Goal: Understand process/instructions: Learn how to perform a task or action

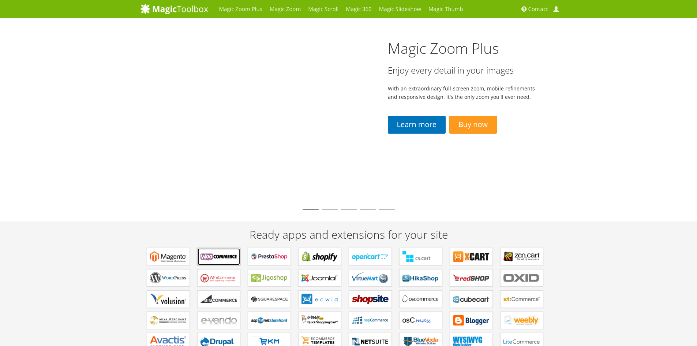
drag, startPoint x: 0, startPoint y: 0, endPoint x: 219, endPoint y: 253, distance: 334.4
click at [219, 253] on b "Plugins for WooCommerce" at bounding box center [219, 256] width 37 height 11
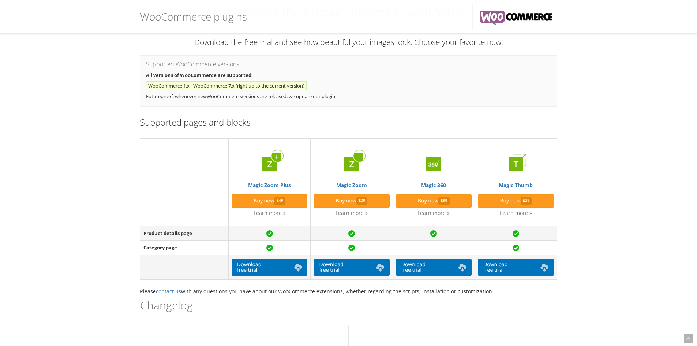
scroll to position [73, 0]
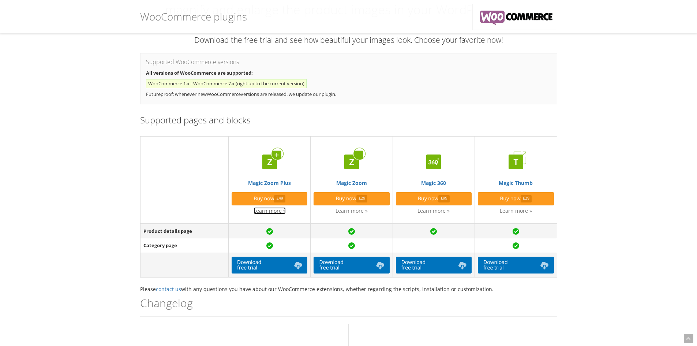
click at [276, 212] on link "Learn more »" at bounding box center [270, 210] width 32 height 7
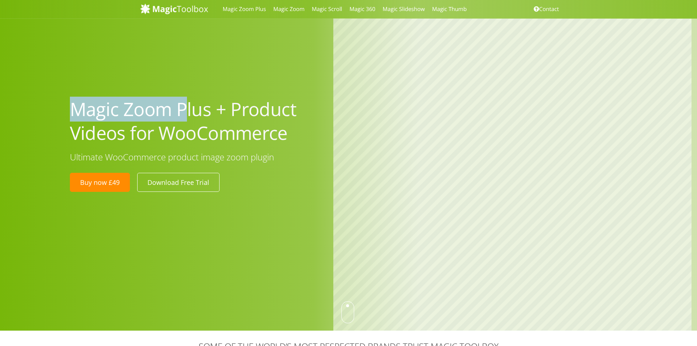
drag, startPoint x: 175, startPoint y: 108, endPoint x: 0, endPoint y: 108, distance: 174.6
click at [0, 108] on div "Magic Zoom Plus + Product Videos for WooCommerce Ultimate WooCommerce product i…" at bounding box center [348, 165] width 697 height 330
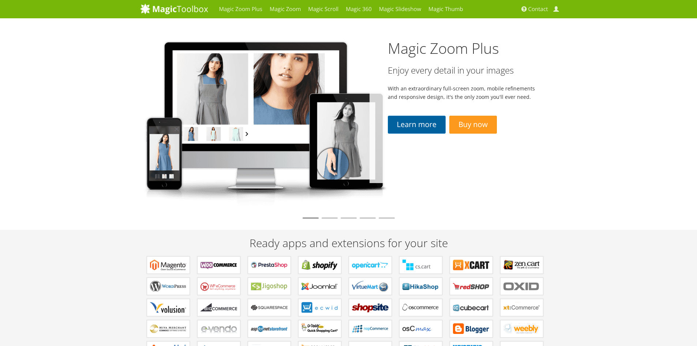
click at [409, 121] on link "Learn more" at bounding box center [417, 125] width 58 height 18
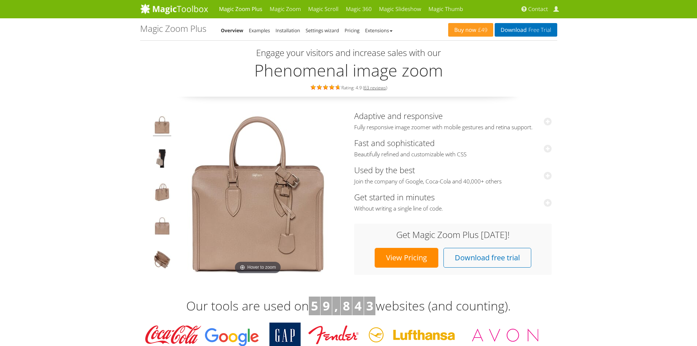
drag, startPoint x: 575, startPoint y: 110, endPoint x: 223, endPoint y: 207, distance: 364.8
click at [223, 207] on img at bounding box center [258, 193] width 165 height 165
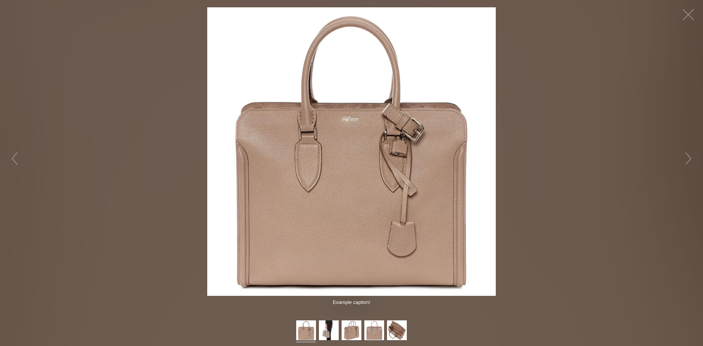
click at [256, 194] on img at bounding box center [351, 151] width 288 height 288
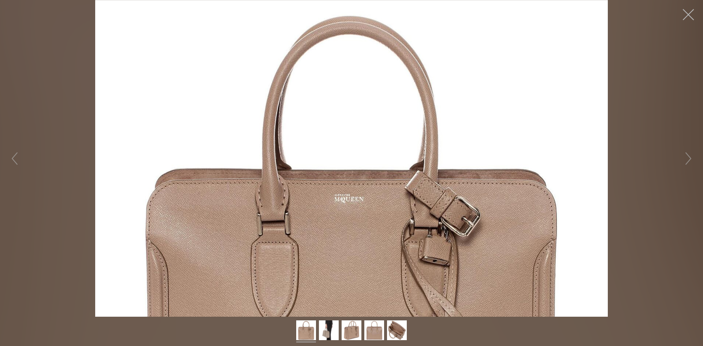
click at [690, 18] on button "button" at bounding box center [688, 15] width 22 height 22
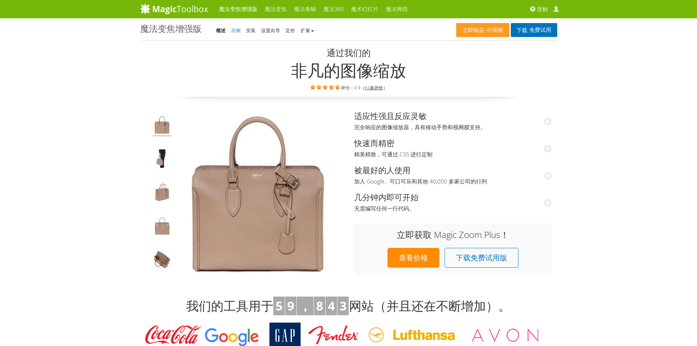
click at [235, 27] on font "示例" at bounding box center [236, 30] width 10 height 7
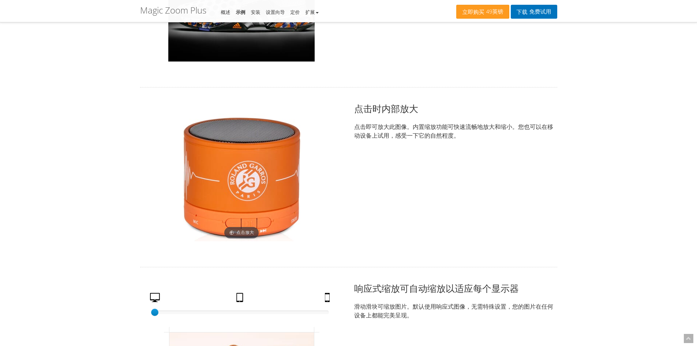
scroll to position [1061, 0]
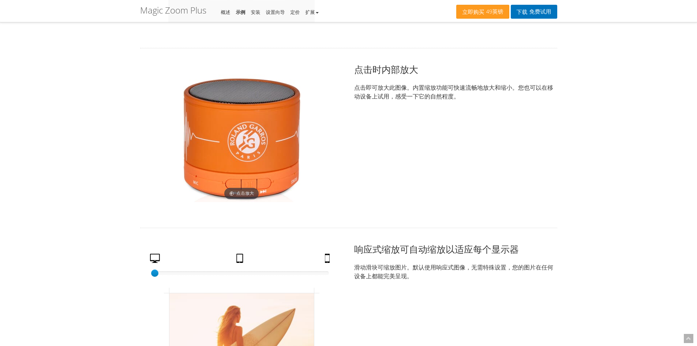
click at [208, 80] on img at bounding box center [241, 138] width 128 height 128
click at [220, 134] on img at bounding box center [241, 138] width 128 height 128
drag, startPoint x: 200, startPoint y: 116, endPoint x: 239, endPoint y: 125, distance: 40.2
click at [239, 125] on img at bounding box center [241, 138] width 128 height 128
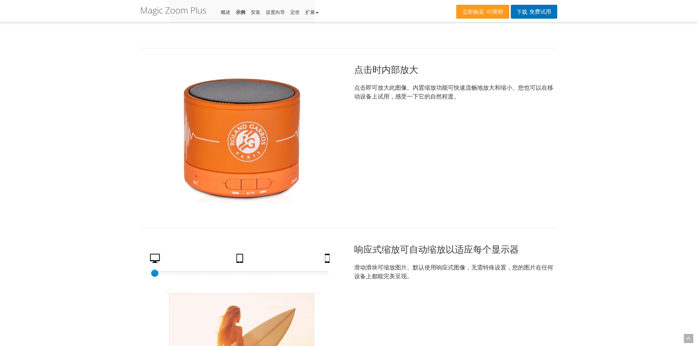
click at [239, 125] on img at bounding box center [241, 138] width 128 height 128
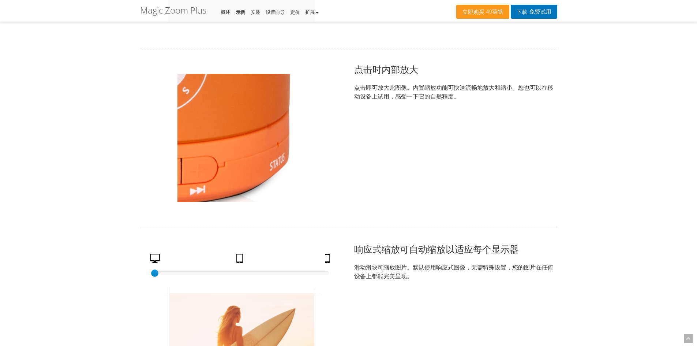
click at [293, 171] on img at bounding box center [241, 138] width 128 height 128
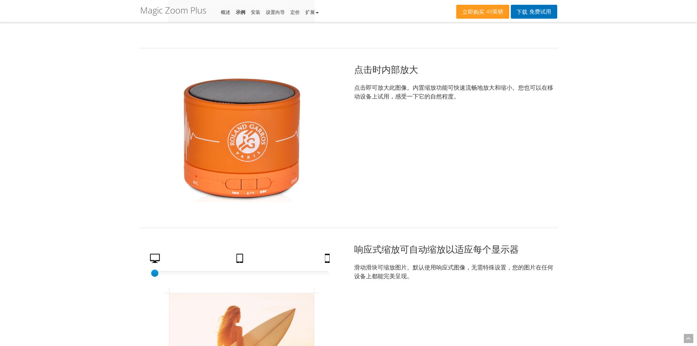
click at [233, 187] on img at bounding box center [241, 138] width 128 height 128
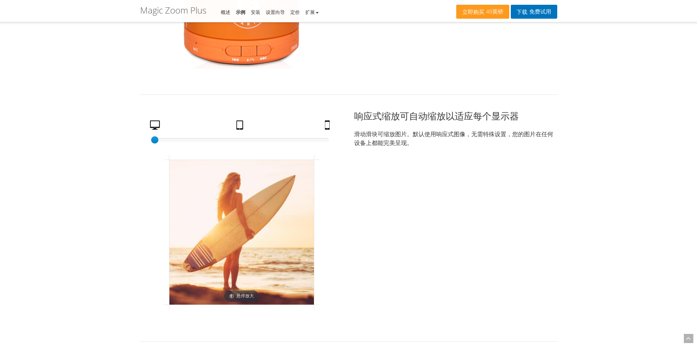
scroll to position [1208, 0]
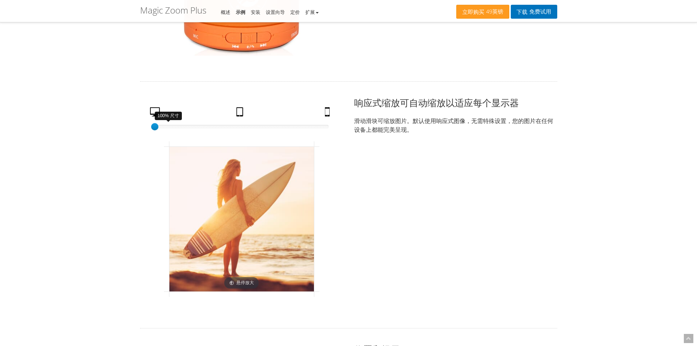
click at [327, 127] on div at bounding box center [242, 127] width 174 height 4
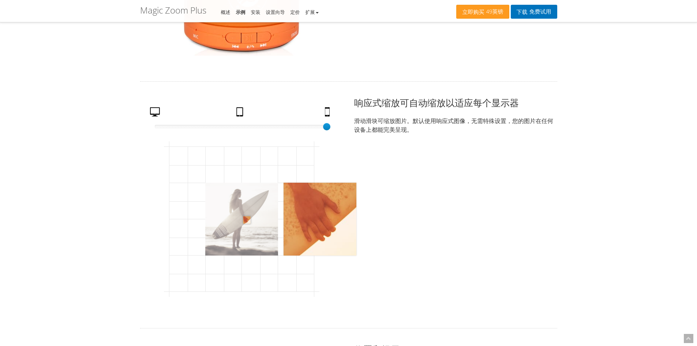
click at [247, 220] on img at bounding box center [241, 219] width 73 height 73
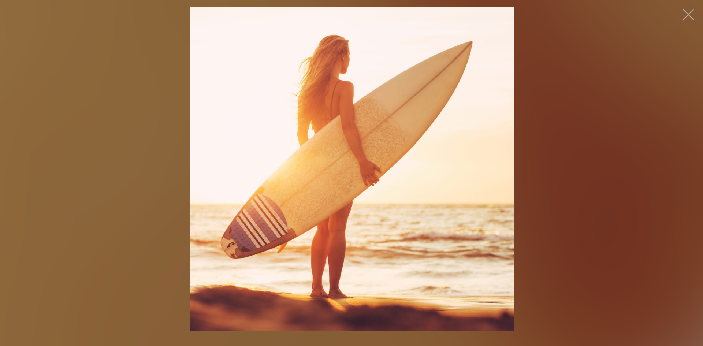
click at [684, 11] on button "button" at bounding box center [688, 15] width 22 height 22
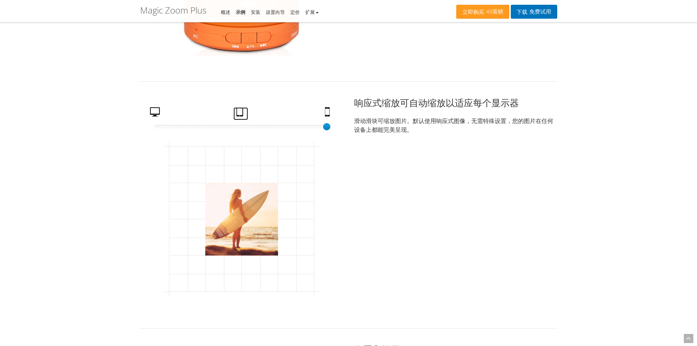
click at [244, 115] on link "药片" at bounding box center [240, 113] width 15 height 13
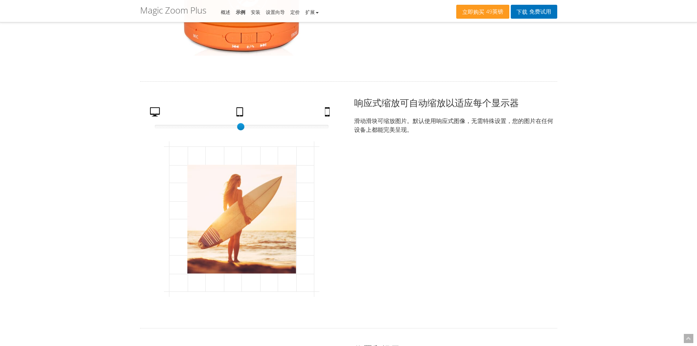
click at [151, 104] on div "75% 尺寸 50 桌面 药片 移动的 点击展开" at bounding box center [241, 204] width 203 height 217
click at [156, 118] on link "桌面" at bounding box center [156, 113] width 18 height 13
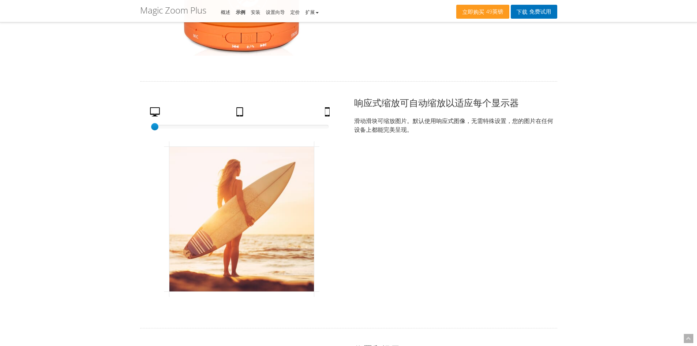
click at [564, 172] on div "魔法变焦增强版 魔法变焦 魔法卷轴 魔法360 魔术幻灯片 魔法拇指 接触 我的账户 立即购买 49英镑 下载 免费试用 Magic Zoom Plus - …" at bounding box center [348, 285] width 697 height 2986
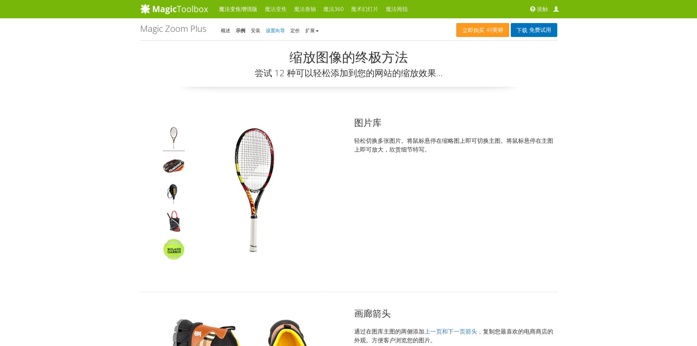
click at [275, 29] on font "设置向导" at bounding box center [275, 30] width 19 height 7
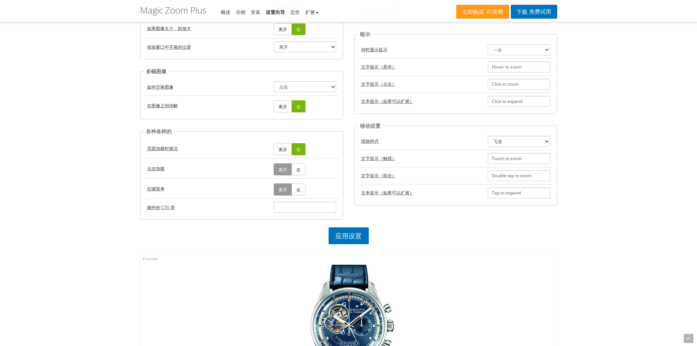
scroll to position [220, 0]
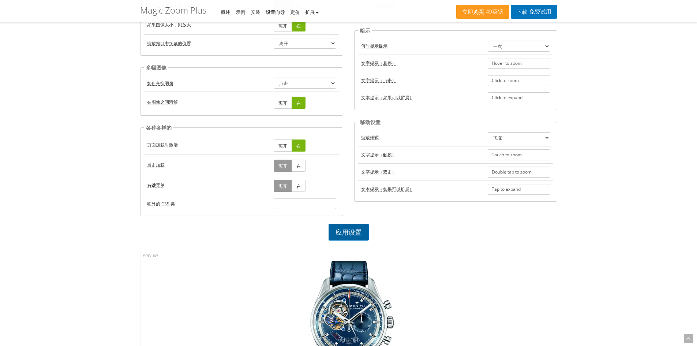
click at [340, 226] on link "应用设置" at bounding box center [349, 232] width 40 height 17
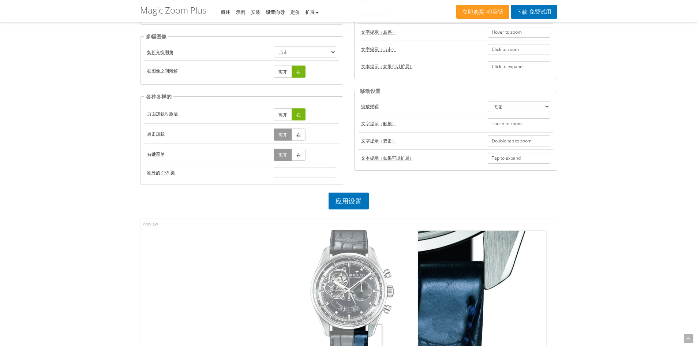
scroll to position [230, 0]
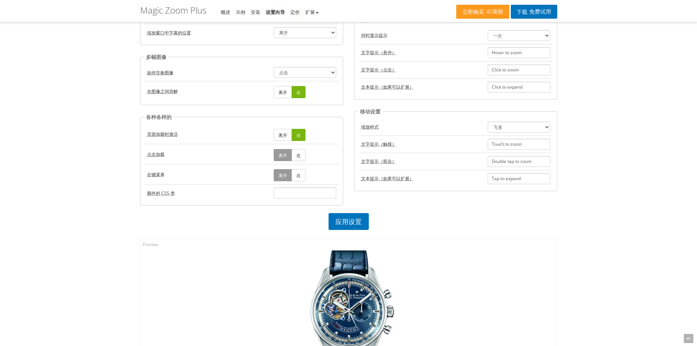
click at [277, 151] on link "离开" at bounding box center [283, 155] width 18 height 12
click at [311, 164] on td "离开 在" at bounding box center [305, 174] width 68 height 20
click at [289, 152] on link "离开" at bounding box center [283, 155] width 18 height 12
click at [298, 137] on font "在" at bounding box center [298, 135] width 4 height 6
drag, startPoint x: 289, startPoint y: 132, endPoint x: 283, endPoint y: 134, distance: 6.7
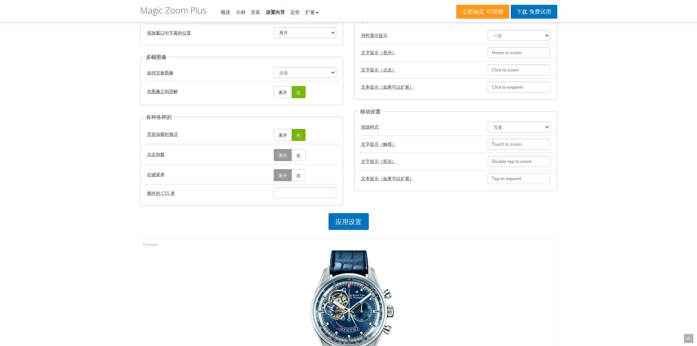
click at [288, 132] on link "离开" at bounding box center [283, 135] width 18 height 12
click at [283, 134] on font "离开" at bounding box center [282, 135] width 9 height 6
drag, startPoint x: 283, startPoint y: 134, endPoint x: 303, endPoint y: 138, distance: 20.6
click at [282, 134] on font "离开" at bounding box center [282, 135] width 9 height 6
click at [303, 138] on link "在" at bounding box center [299, 135] width 14 height 12
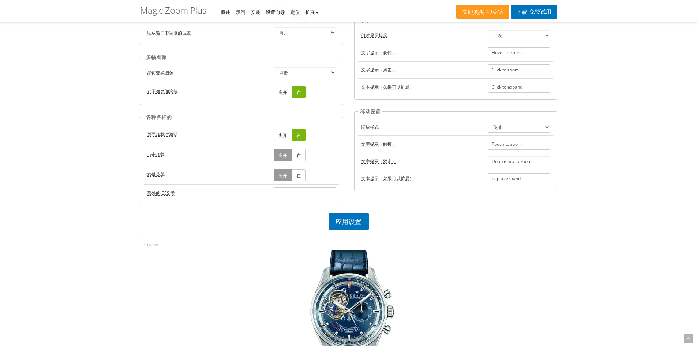
click at [299, 155] on font "在" at bounding box center [298, 155] width 4 height 6
click at [299, 171] on link "在" at bounding box center [299, 175] width 14 height 12
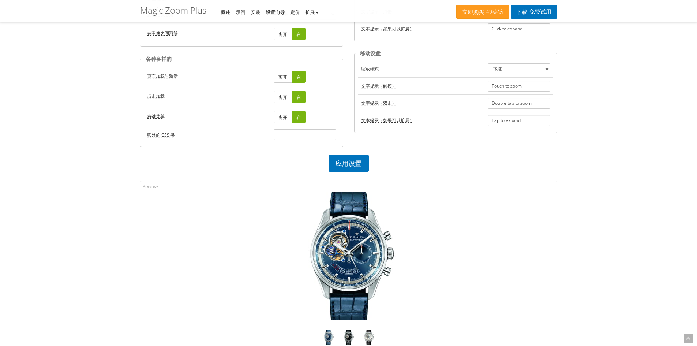
scroll to position [303, 0]
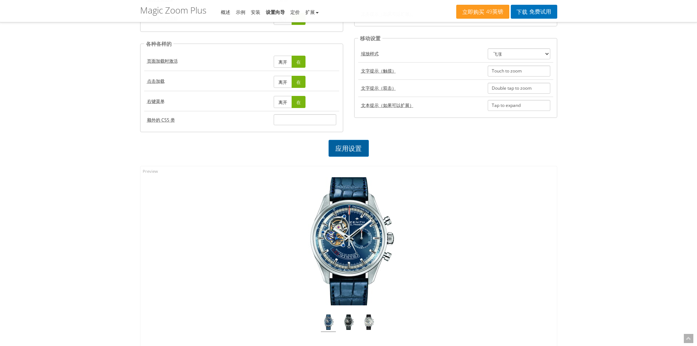
click at [349, 142] on link "应用设置" at bounding box center [349, 148] width 40 height 17
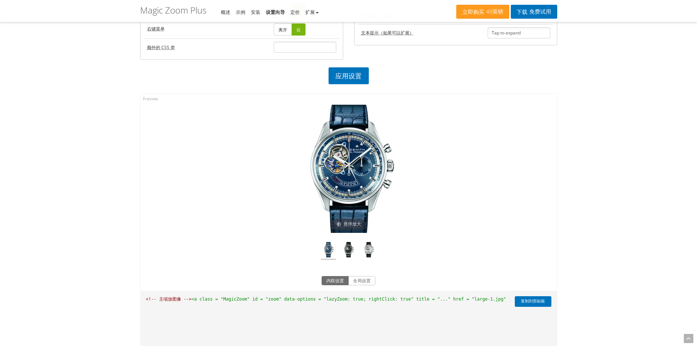
scroll to position [377, 0]
drag, startPoint x: 344, startPoint y: 158, endPoint x: 669, endPoint y: 246, distance: 336.2
click at [669, 246] on div "魔法变焦增强版 魔法变焦 魔法卷轴 魔法360 魔术幻灯片 魔法拇指 接触 我的账户 立即购买 49英镑 下载 免费试用 Magic Zoom Plus - …" at bounding box center [348, 72] width 697 height 899
click at [344, 252] on img at bounding box center [348, 250] width 15 height 18
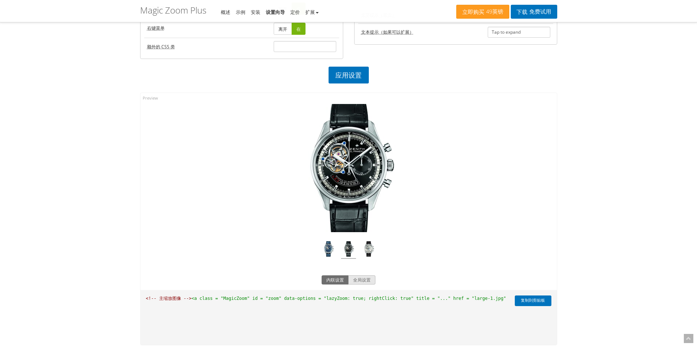
click at [369, 282] on font "全局设置" at bounding box center [362, 280] width 18 height 6
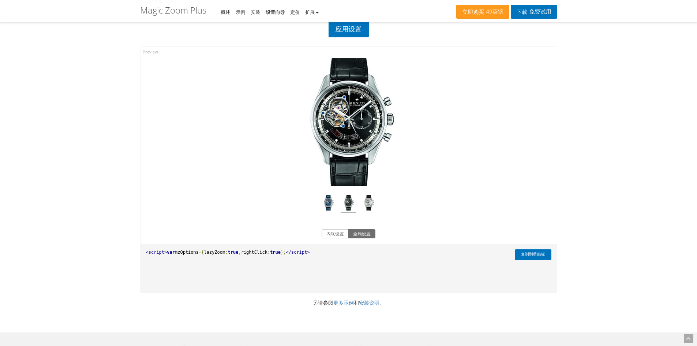
scroll to position [486, 0]
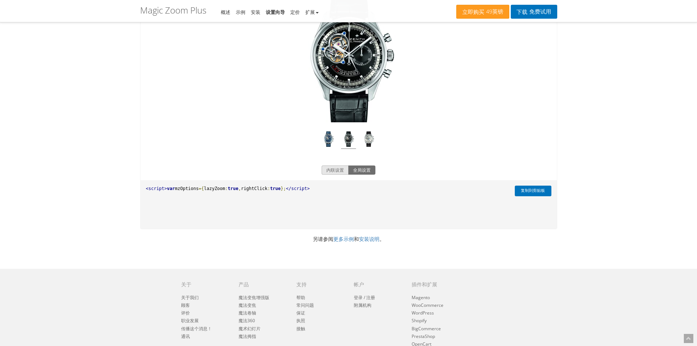
click at [341, 168] on font "内联设置" at bounding box center [335, 170] width 18 height 6
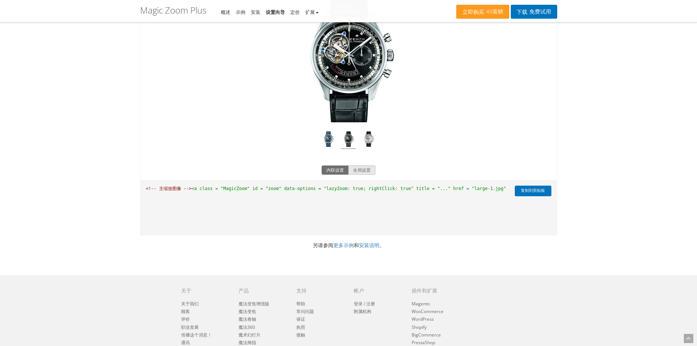
click at [362, 172] on font "全局设置" at bounding box center [362, 170] width 18 height 6
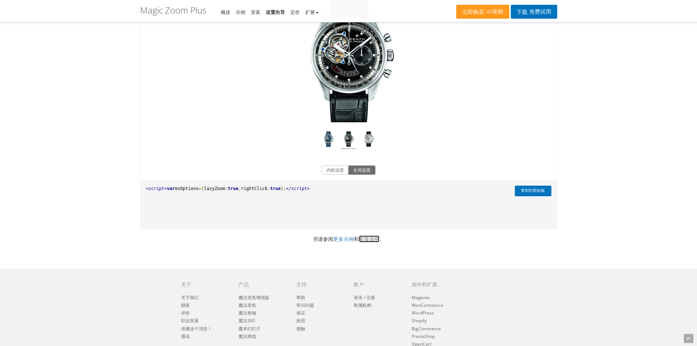
click at [371, 238] on font "安装说明" at bounding box center [369, 238] width 20 height 7
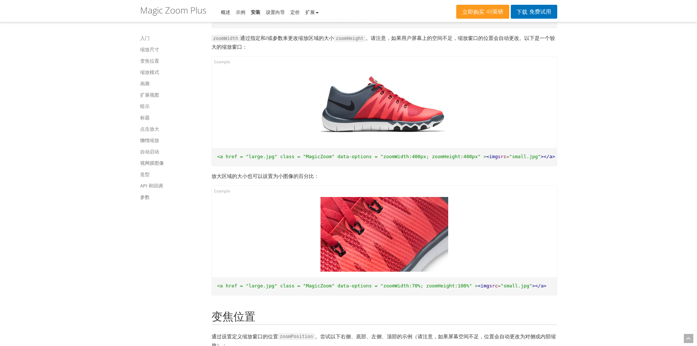
scroll to position [805, 0]
